Goal: Task Accomplishment & Management: Manage account settings

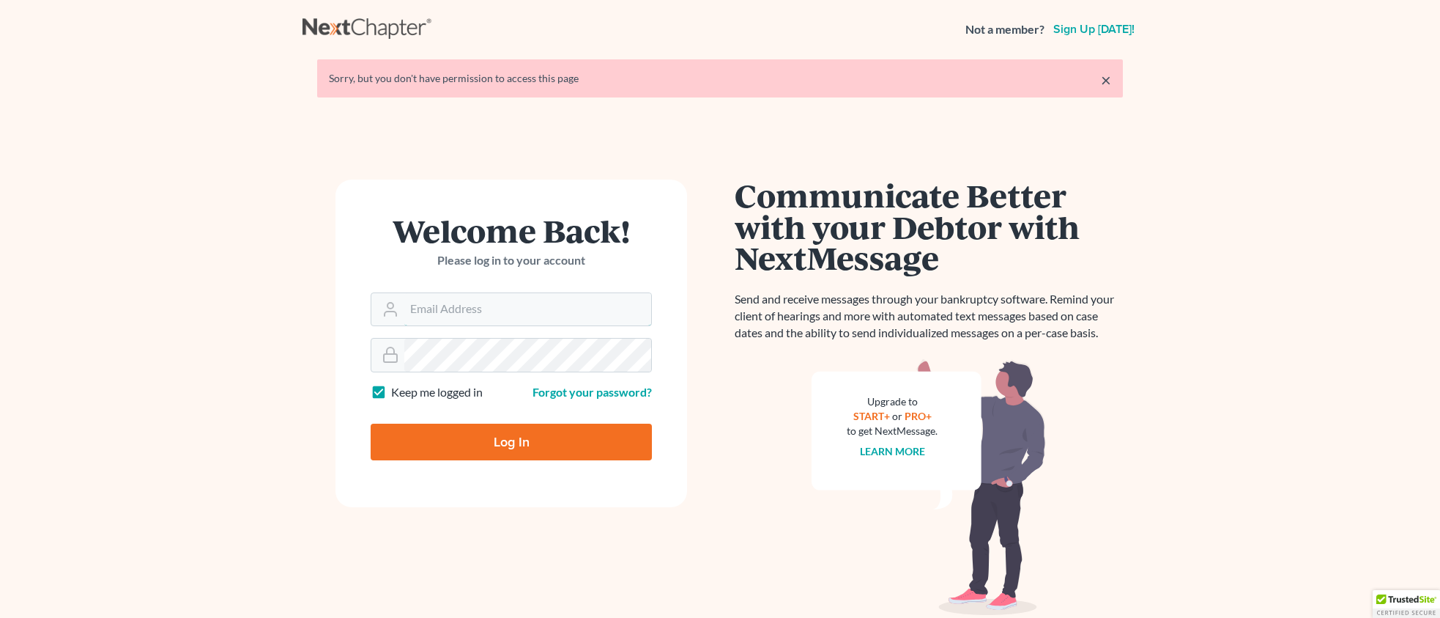
type input "[PERSON_NAME][EMAIL_ADDRESS][DOMAIN_NAME]"
click at [563, 445] on input "Log In" at bounding box center [511, 441] width 281 height 37
type input "Thinking..."
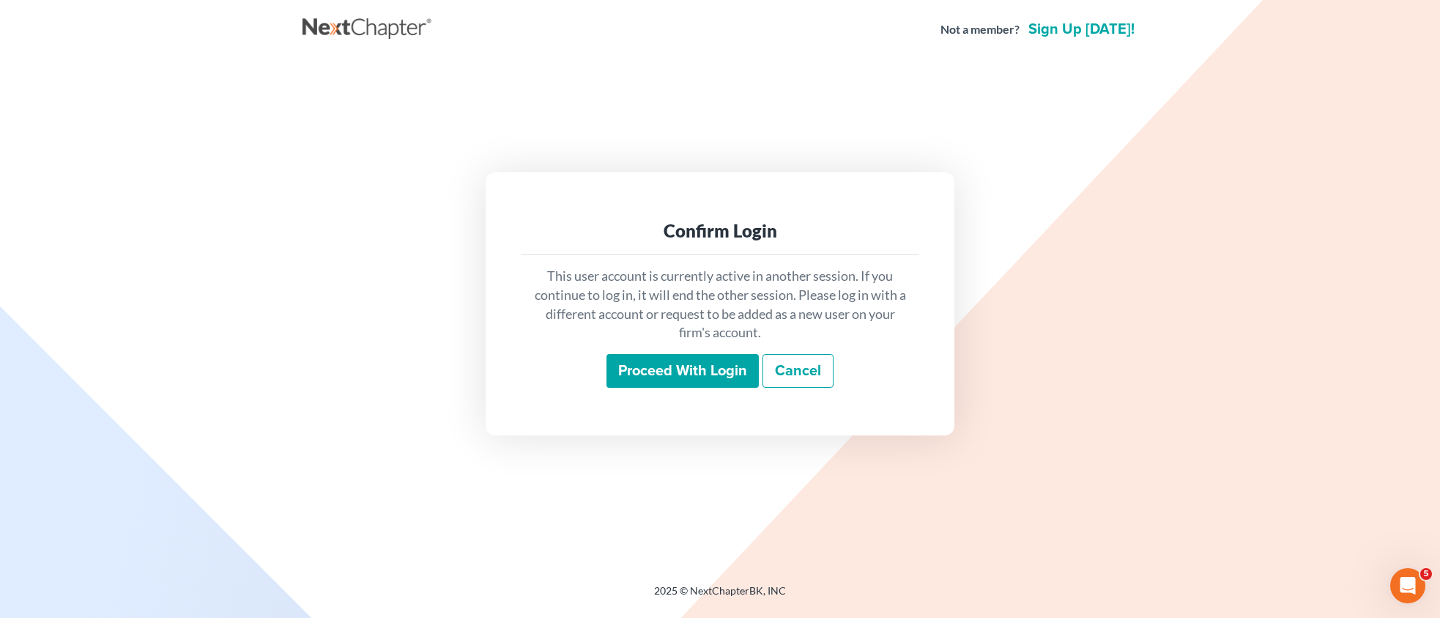
click at [615, 377] on input "Proceed with login" at bounding box center [683, 371] width 152 height 34
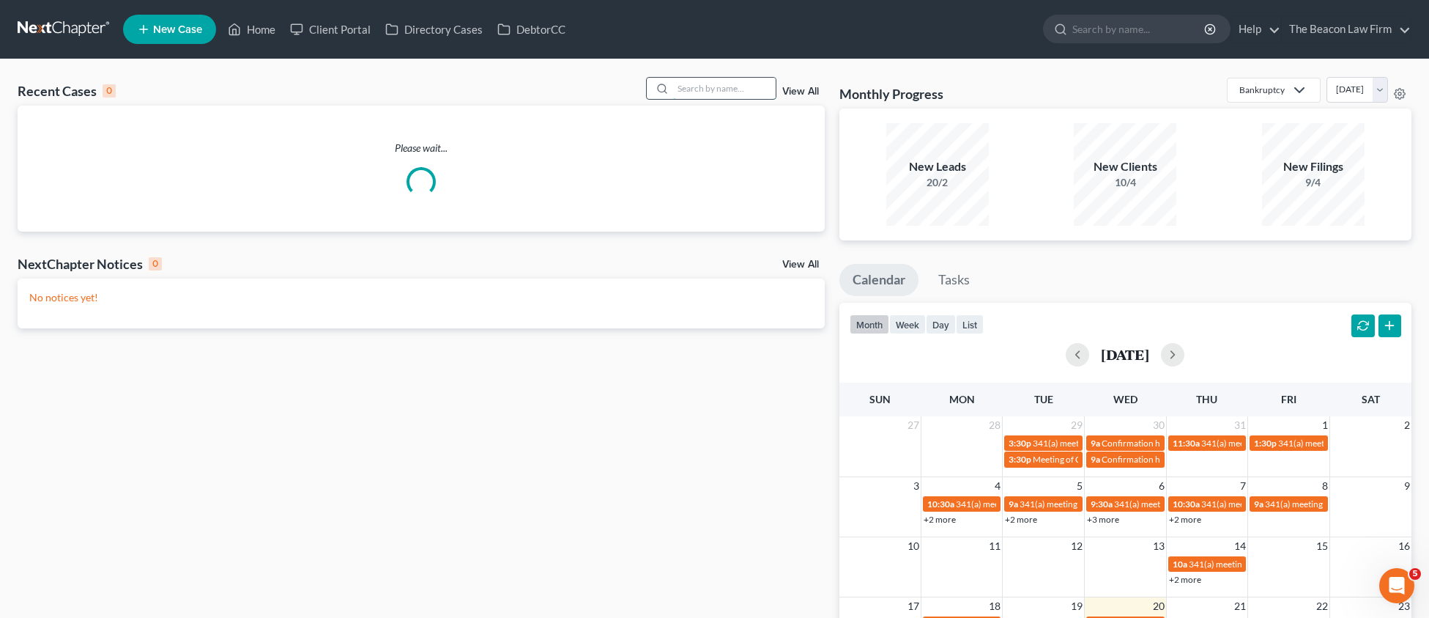
click at [697, 84] on input "search" at bounding box center [724, 88] width 103 height 21
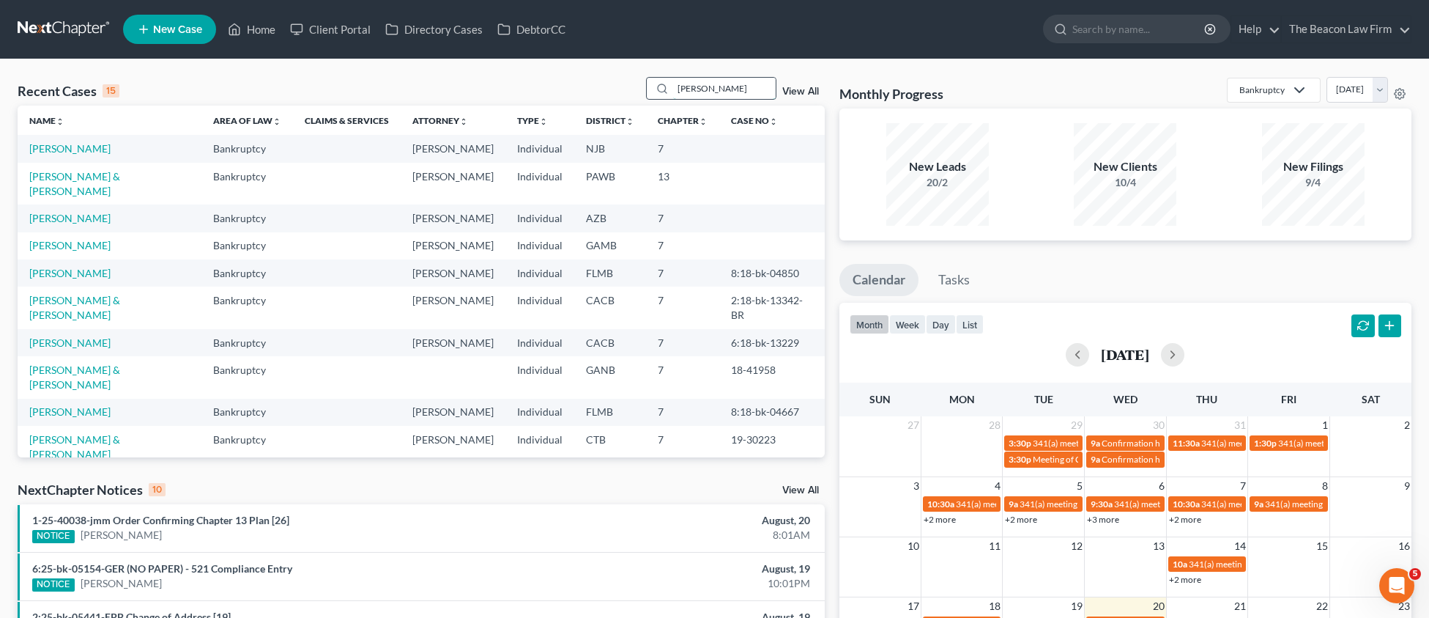
type input "[PERSON_NAME]"
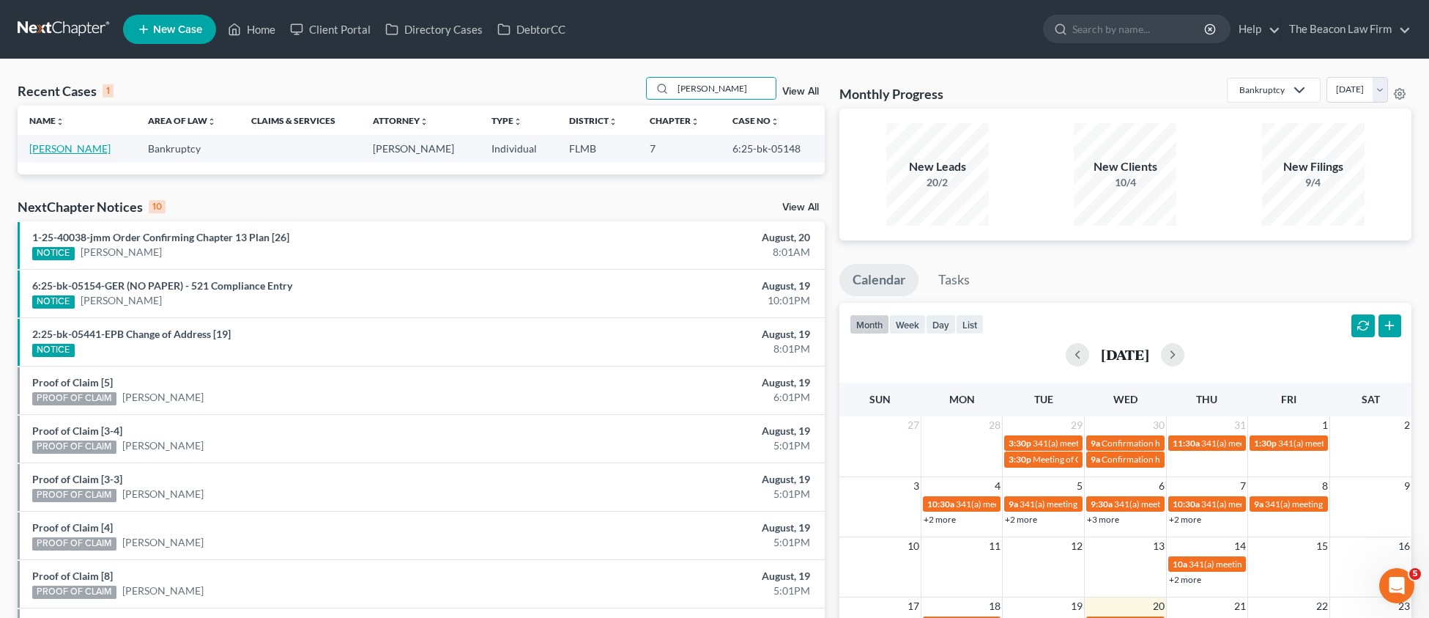
click at [75, 147] on link "[PERSON_NAME]" at bounding box center [69, 148] width 81 height 12
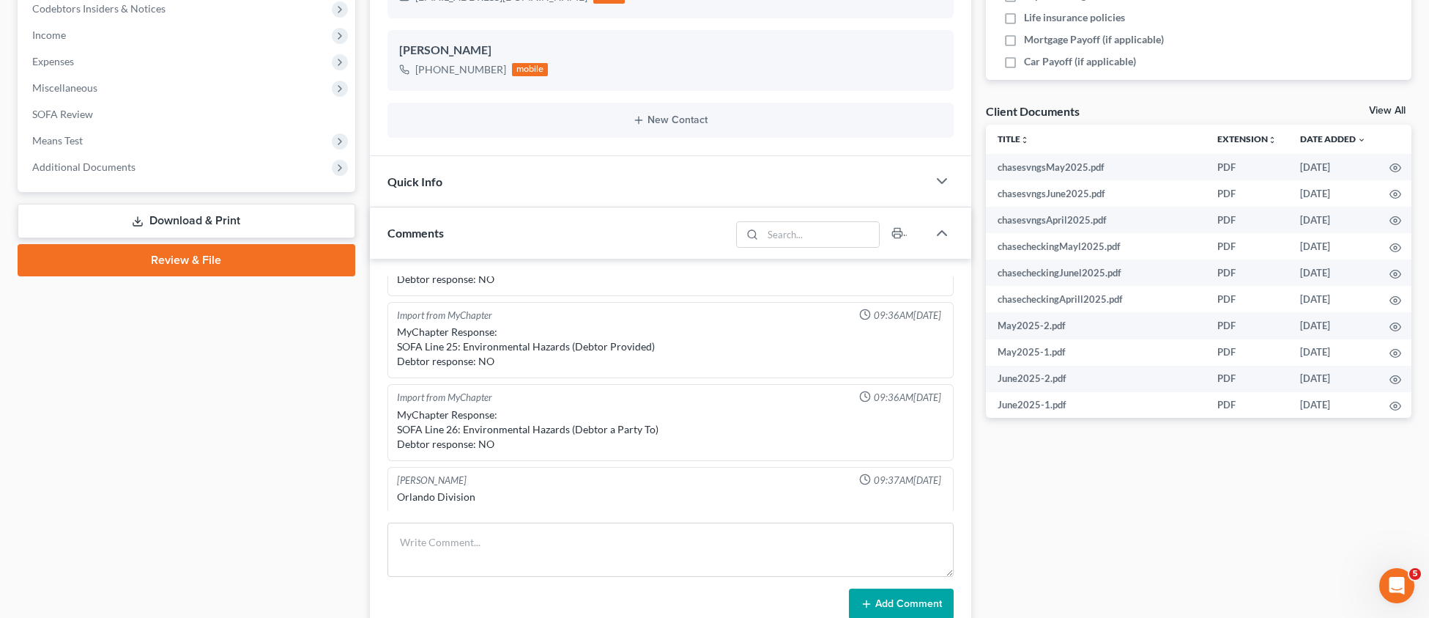
scroll to position [438, 0]
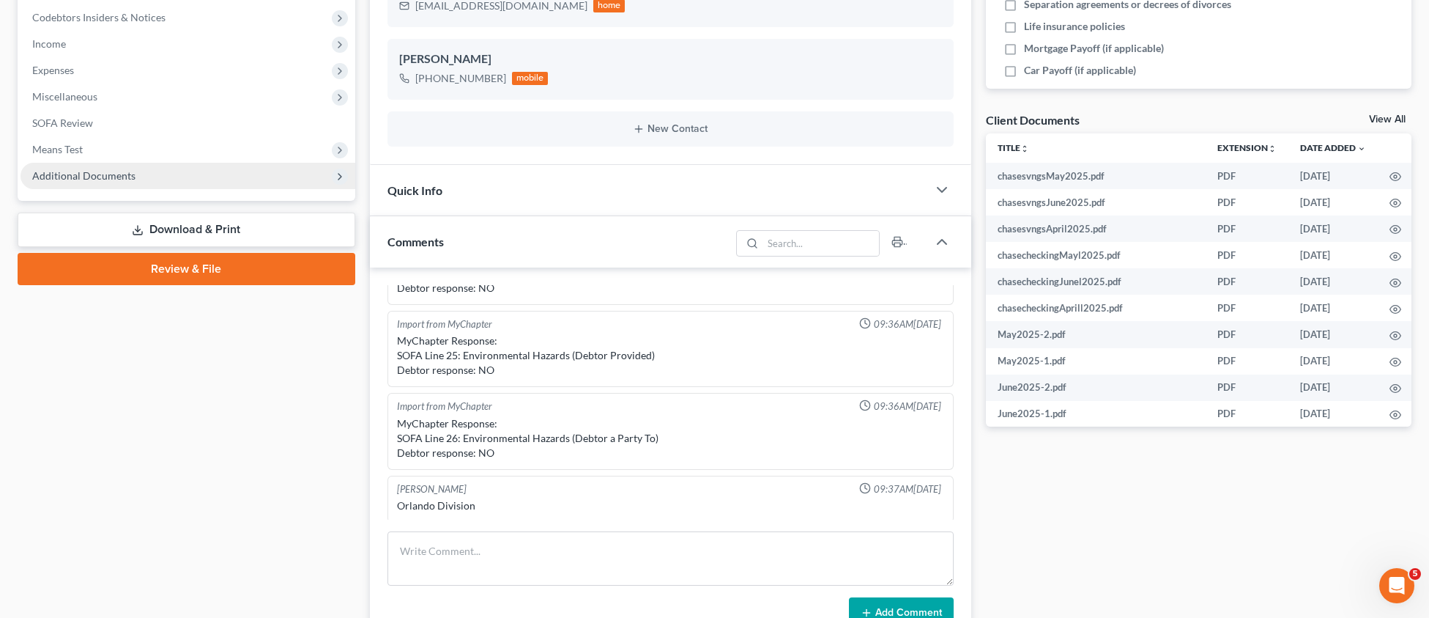
click at [73, 172] on span "Additional Documents" at bounding box center [83, 175] width 103 height 12
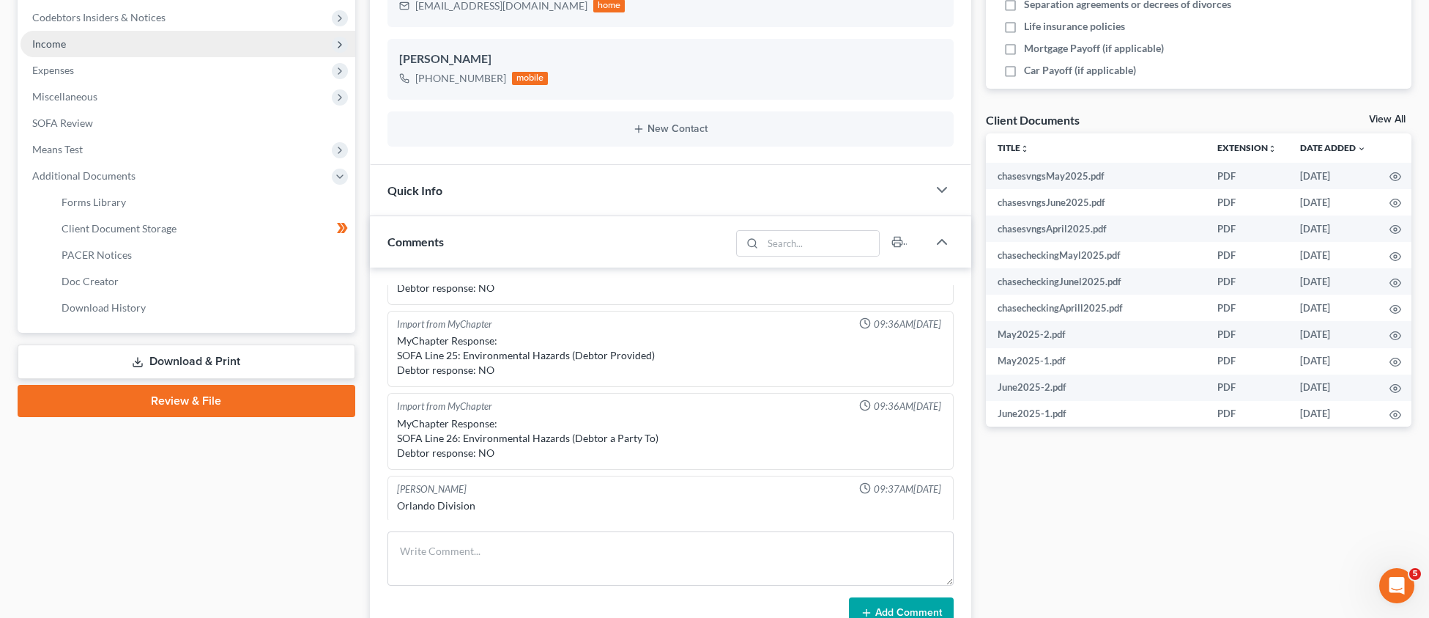
drag, startPoint x: 114, startPoint y: 236, endPoint x: 313, endPoint y: 231, distance: 198.6
click at [114, 236] on link "Client Document Storage" at bounding box center [202, 228] width 305 height 26
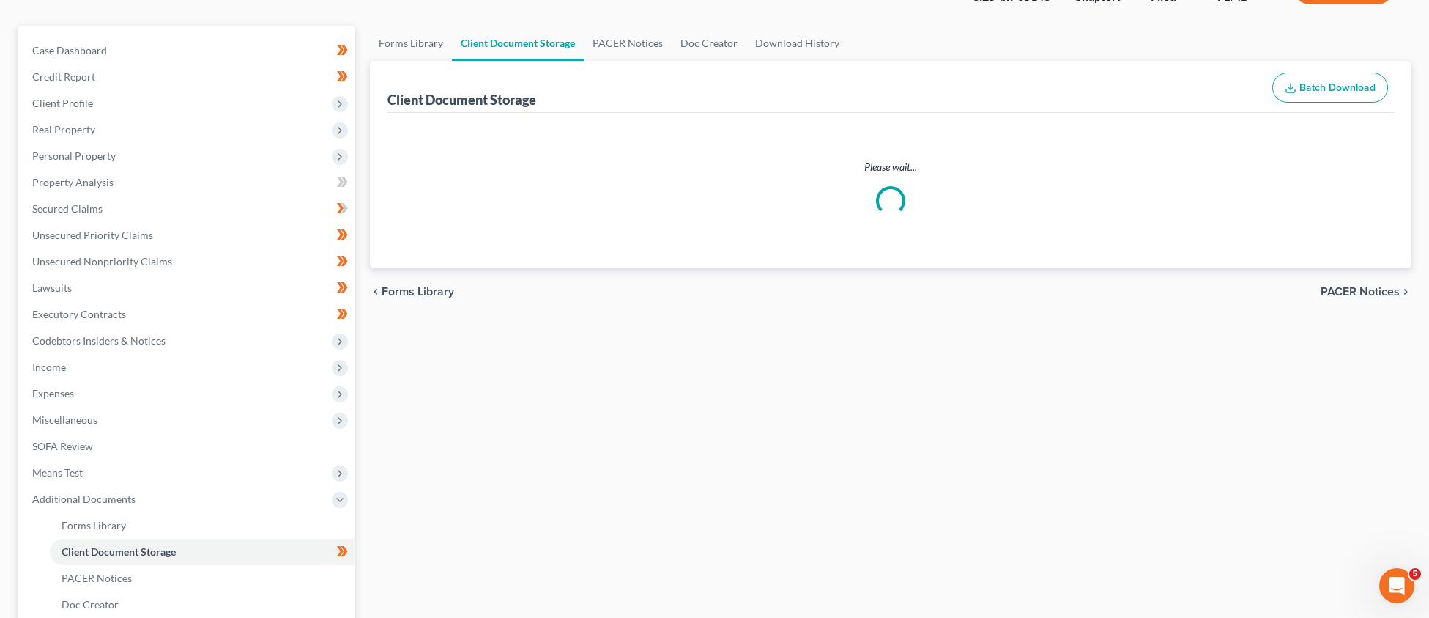
scroll to position [10, 0]
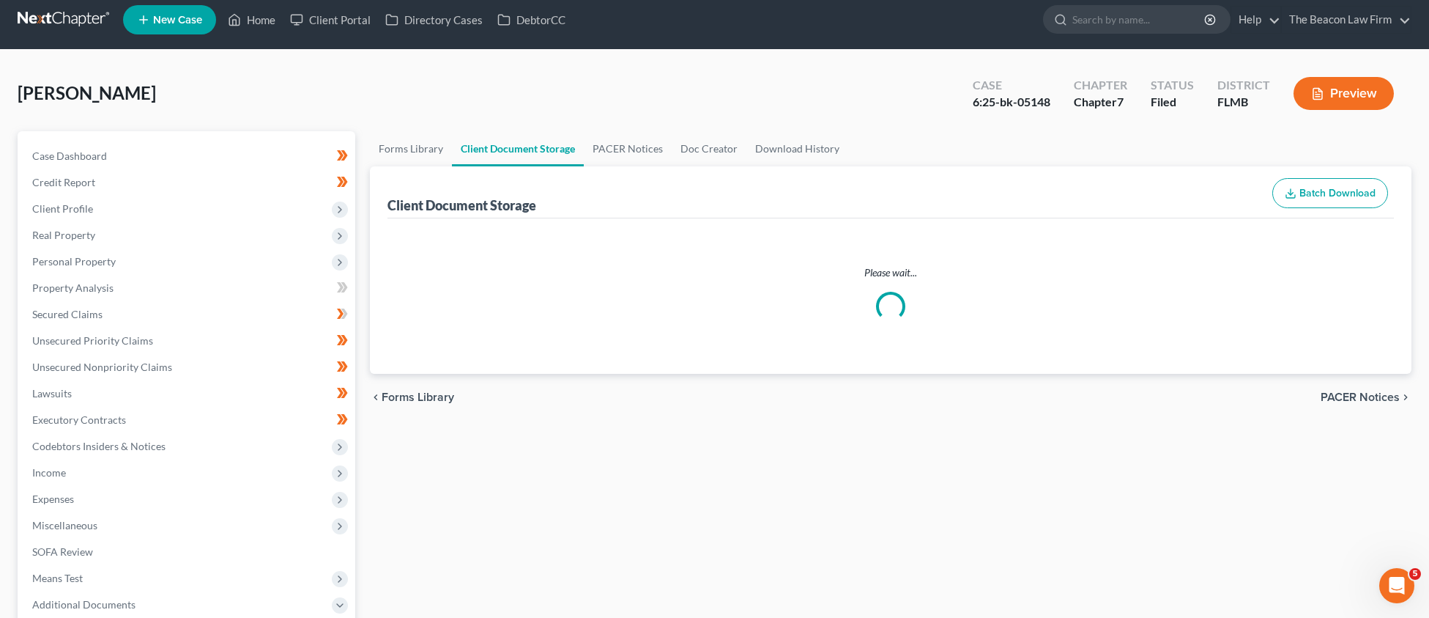
select select "9"
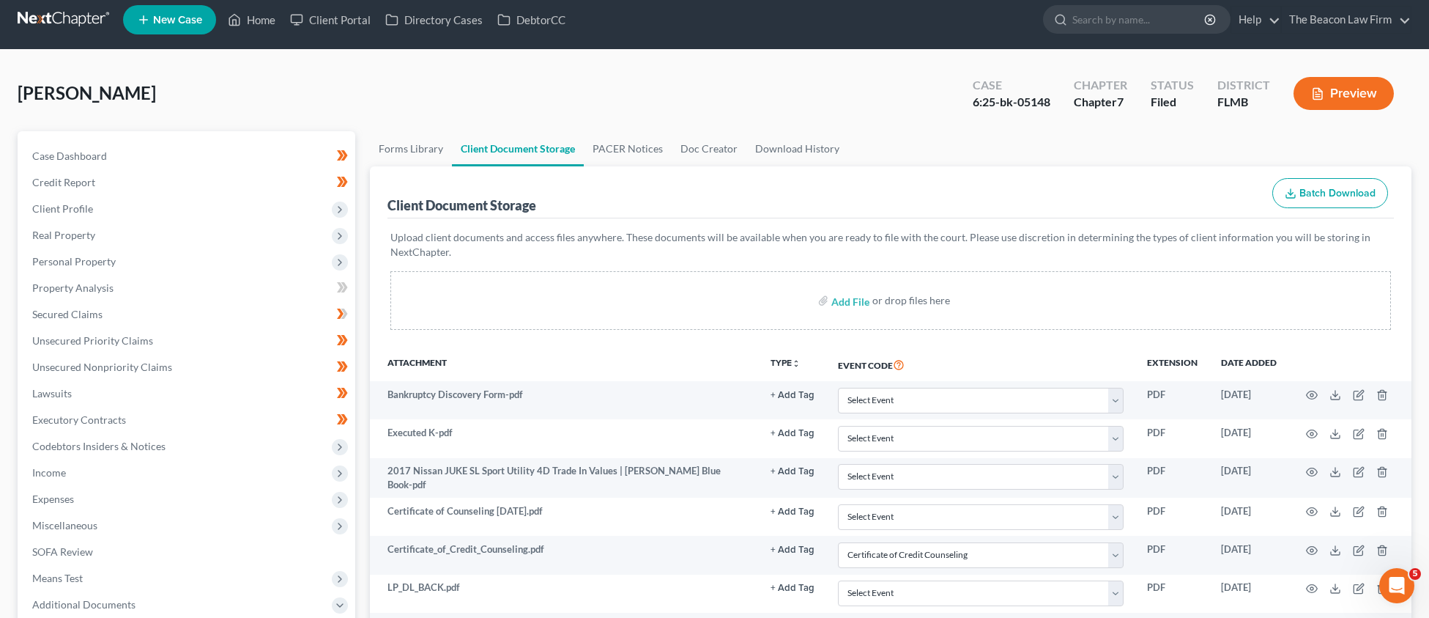
scroll to position [0, 0]
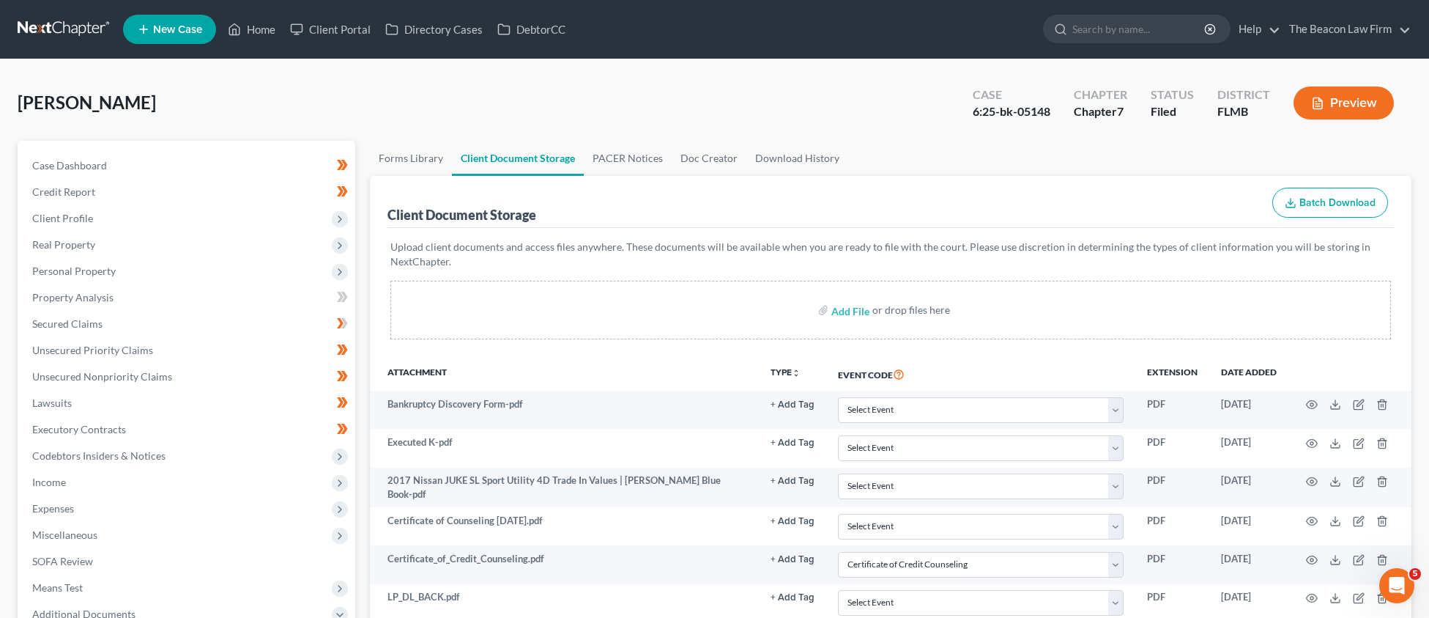
select select "9"
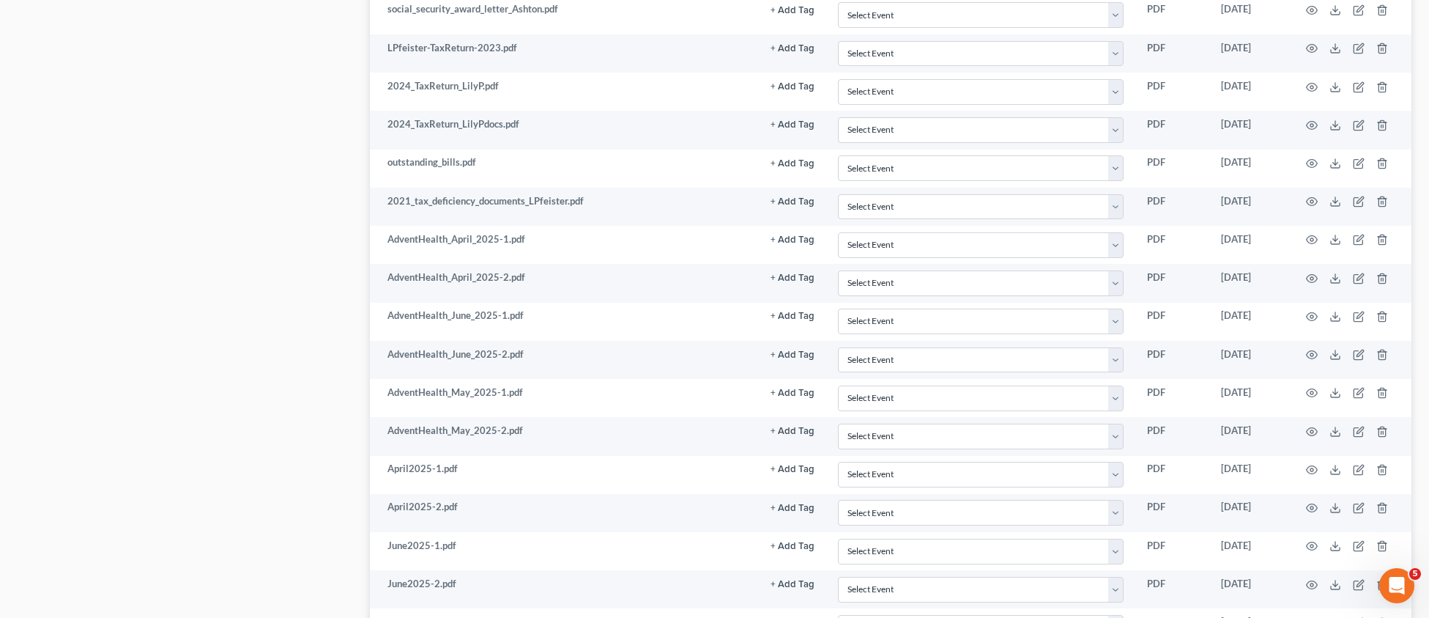
scroll to position [1876, 0]
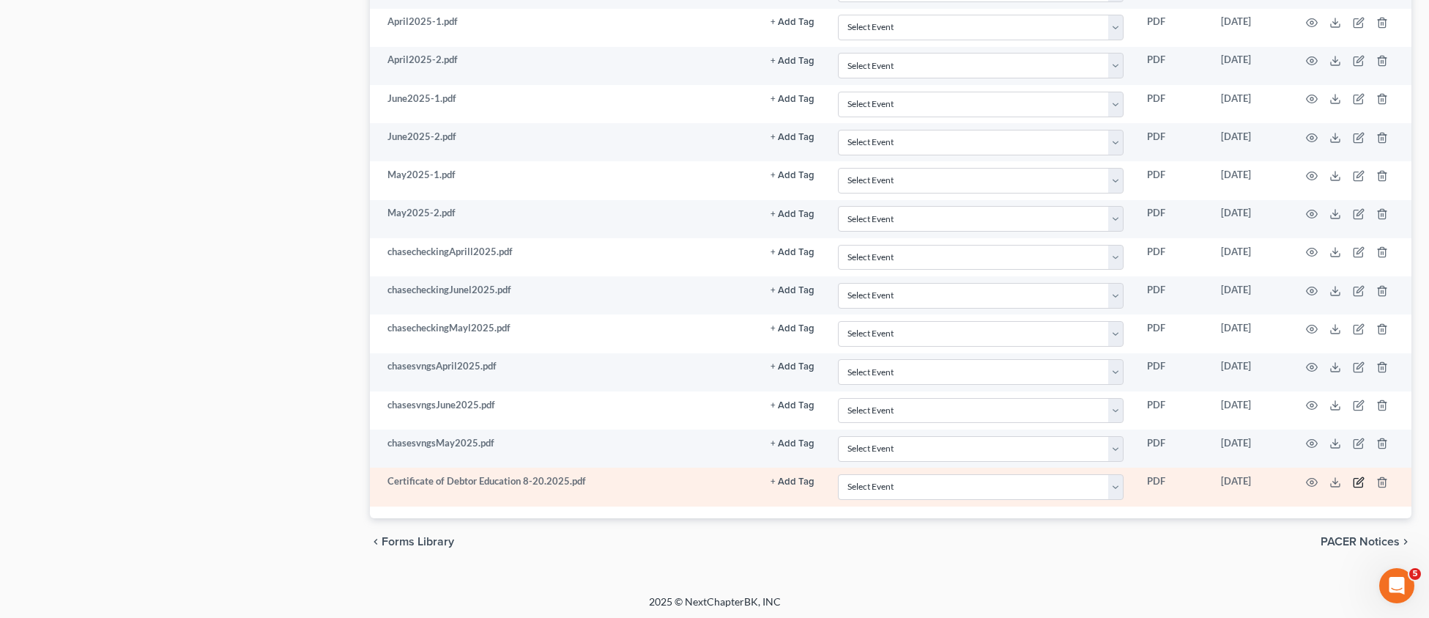
click at [1357, 483] on icon "button" at bounding box center [1359, 482] width 12 height 12
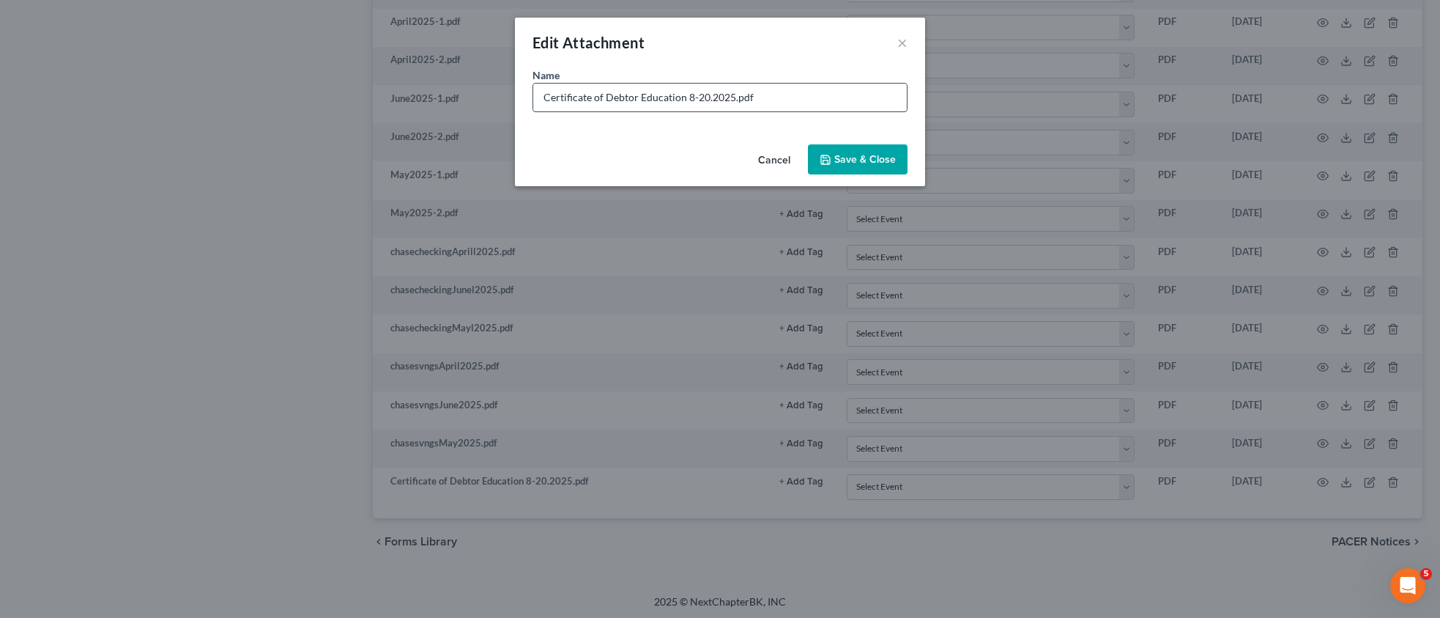
click at [695, 97] on input "Certificate of Debtor Education 8-20.2025.pdf" at bounding box center [720, 98] width 374 height 28
type input "Certificate of Debtor Education [DATE].pdf"
